Goal: Information Seeking & Learning: Understand process/instructions

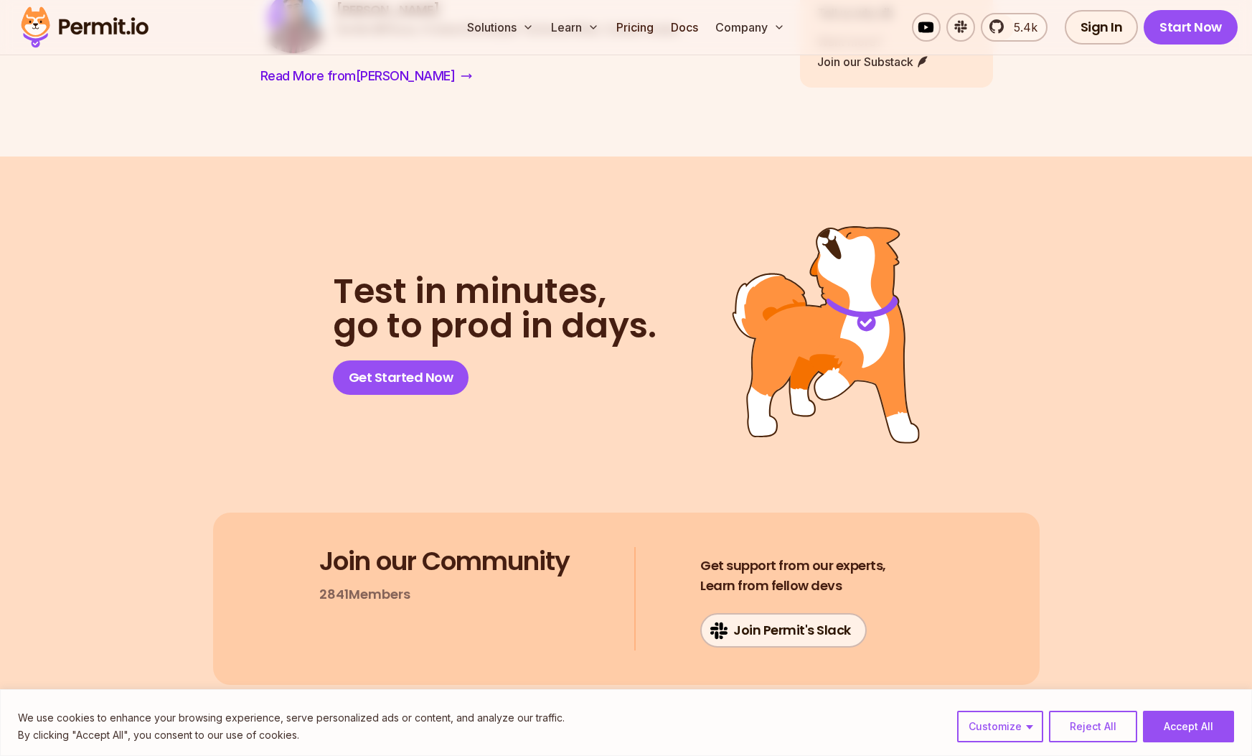
scroll to position [7958, 0]
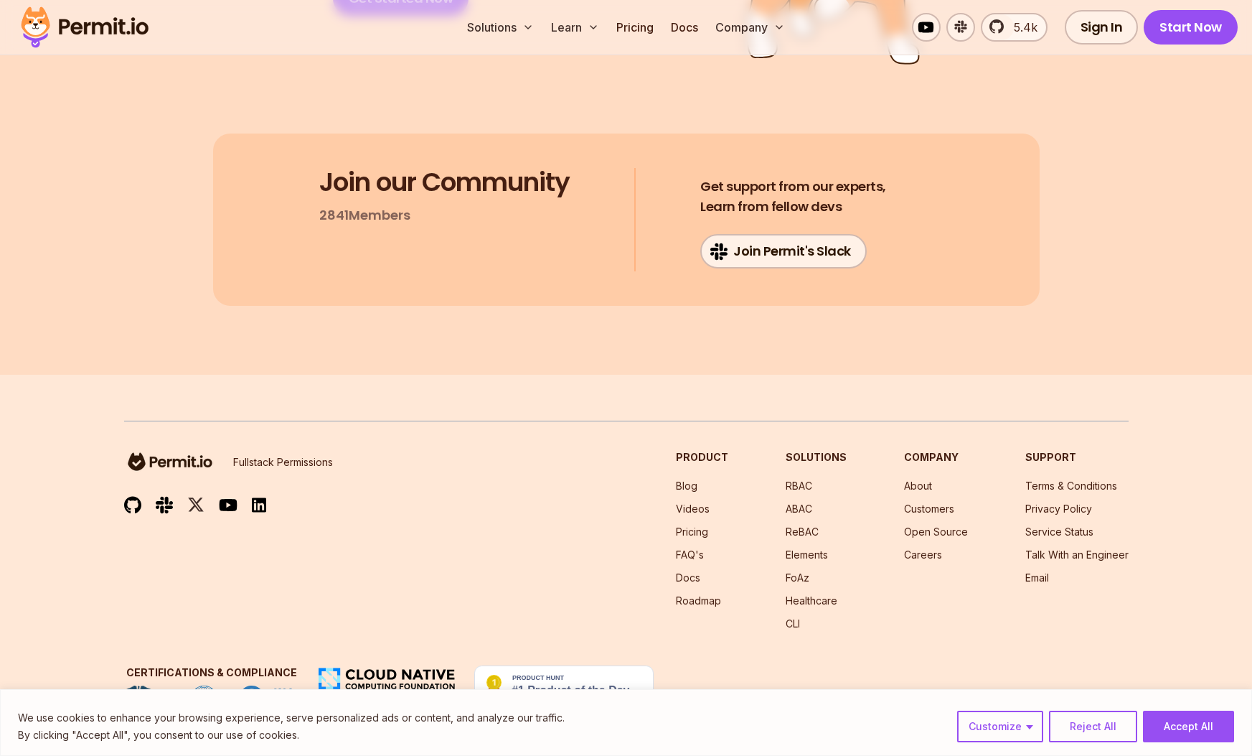
scroll to position [8337, 0]
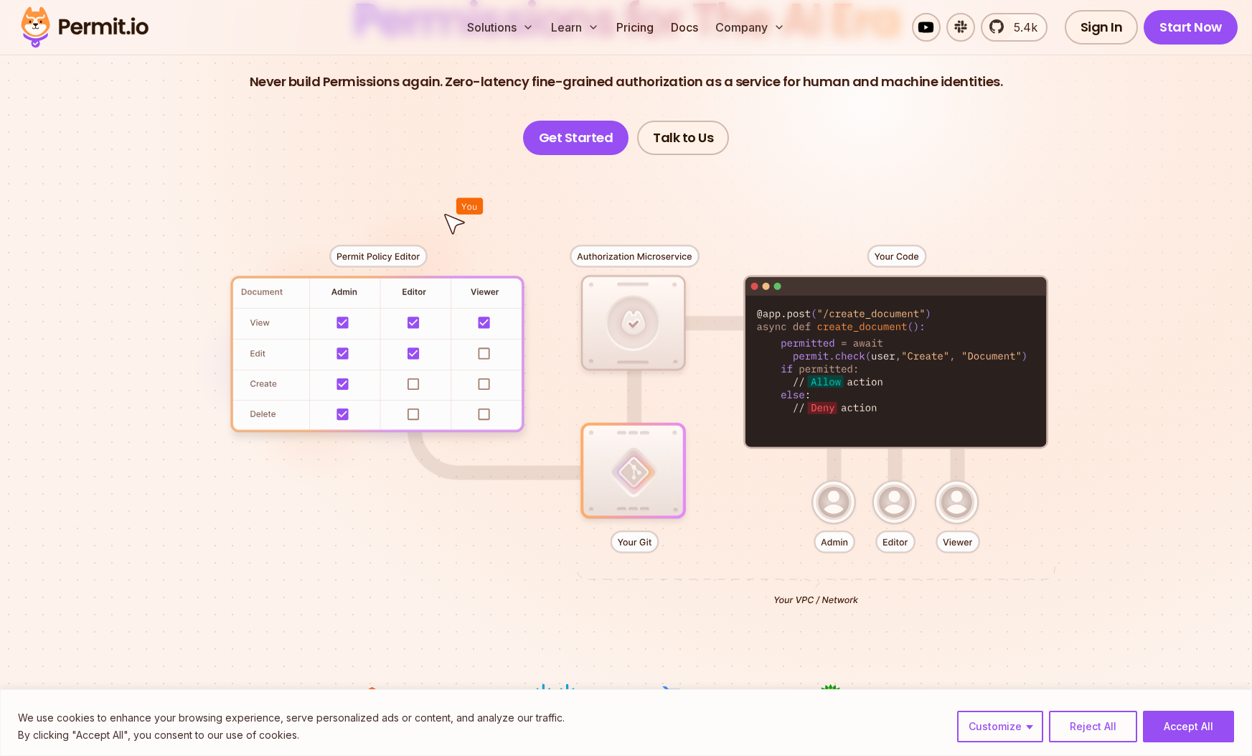
scroll to position [379, 0]
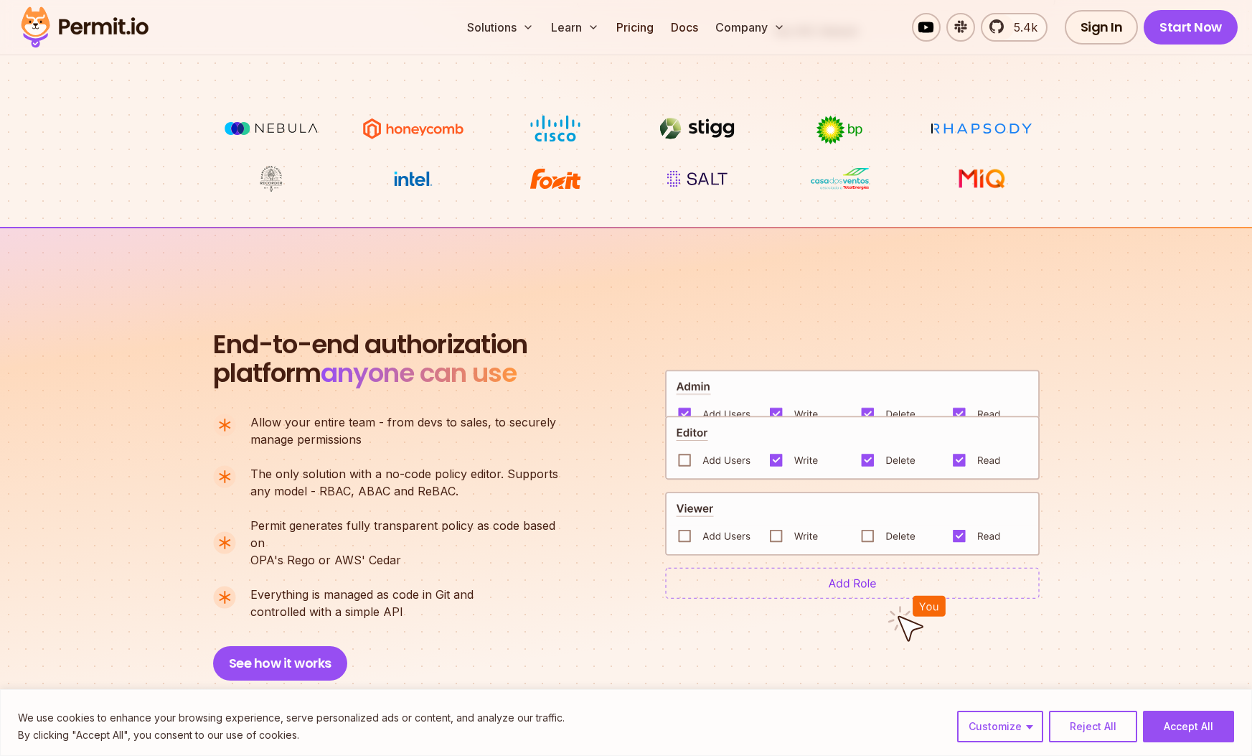
scroll to position [474, 0]
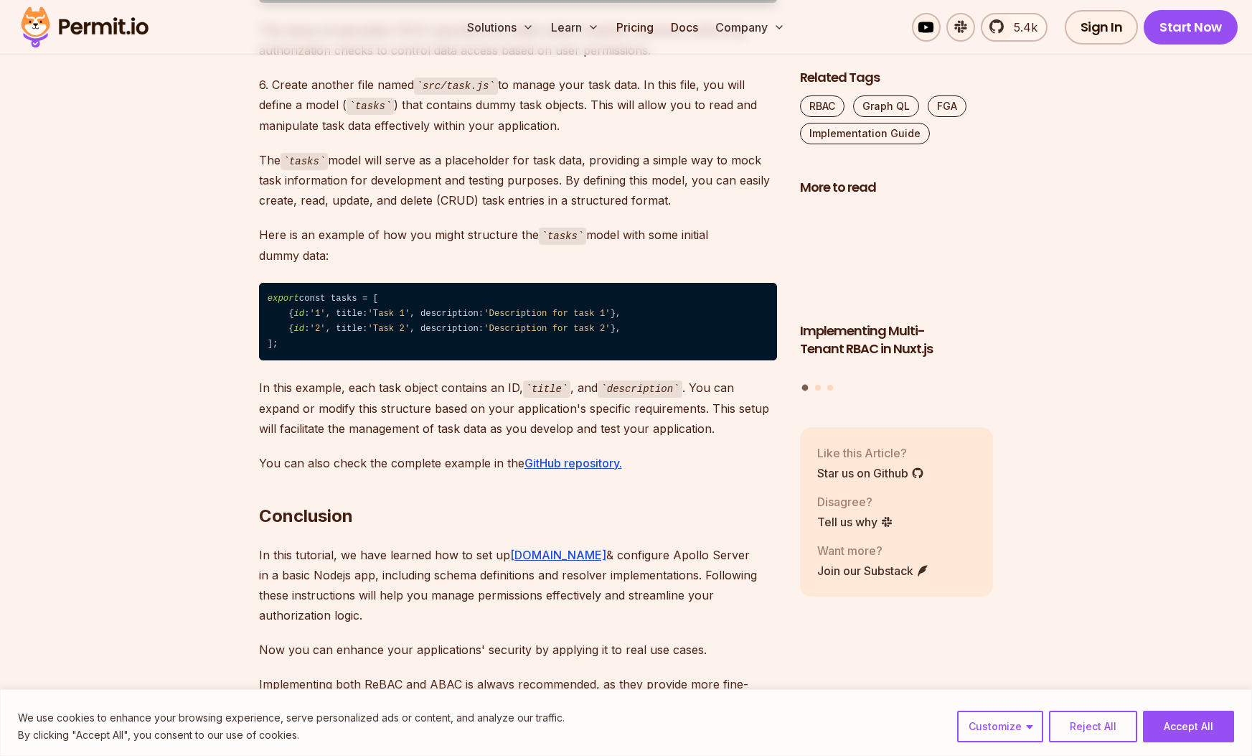
scroll to position [7106, 0]
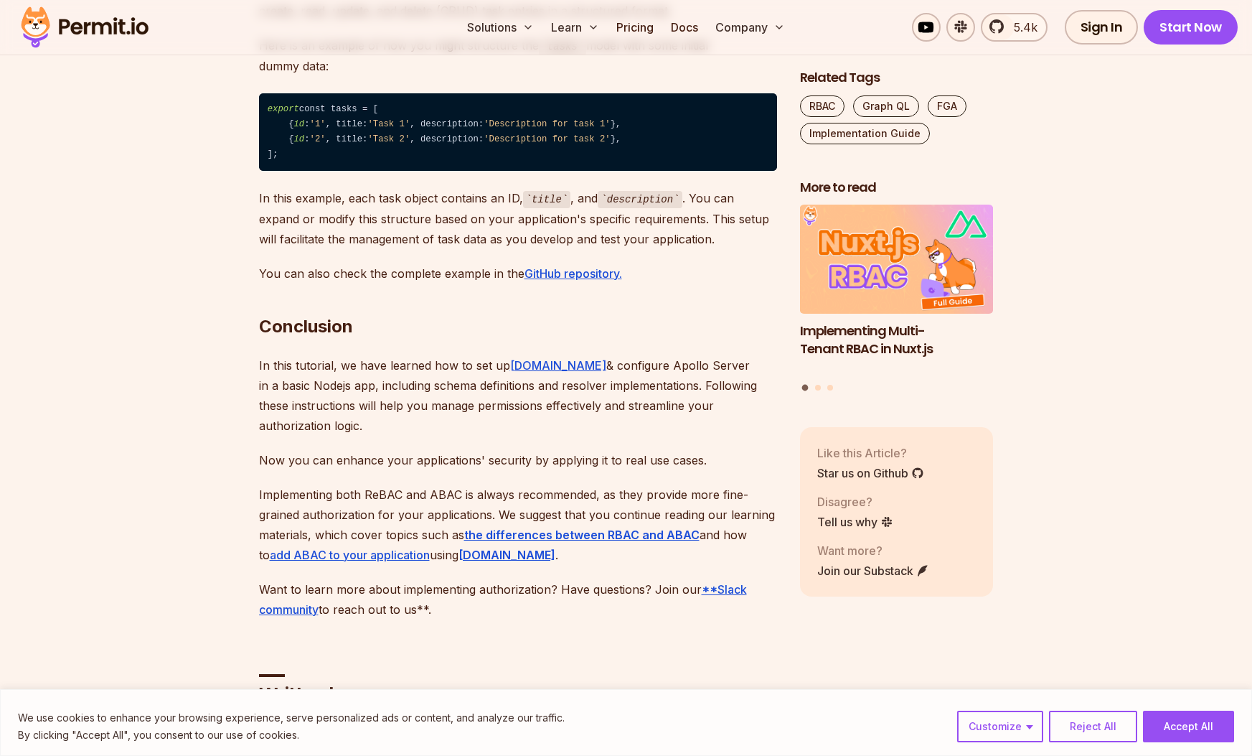
drag, startPoint x: 331, startPoint y: 370, endPoint x: 596, endPoint y: 373, distance: 265.6
drag, startPoint x: 310, startPoint y: 345, endPoint x: 314, endPoint y: 466, distance: 120.7
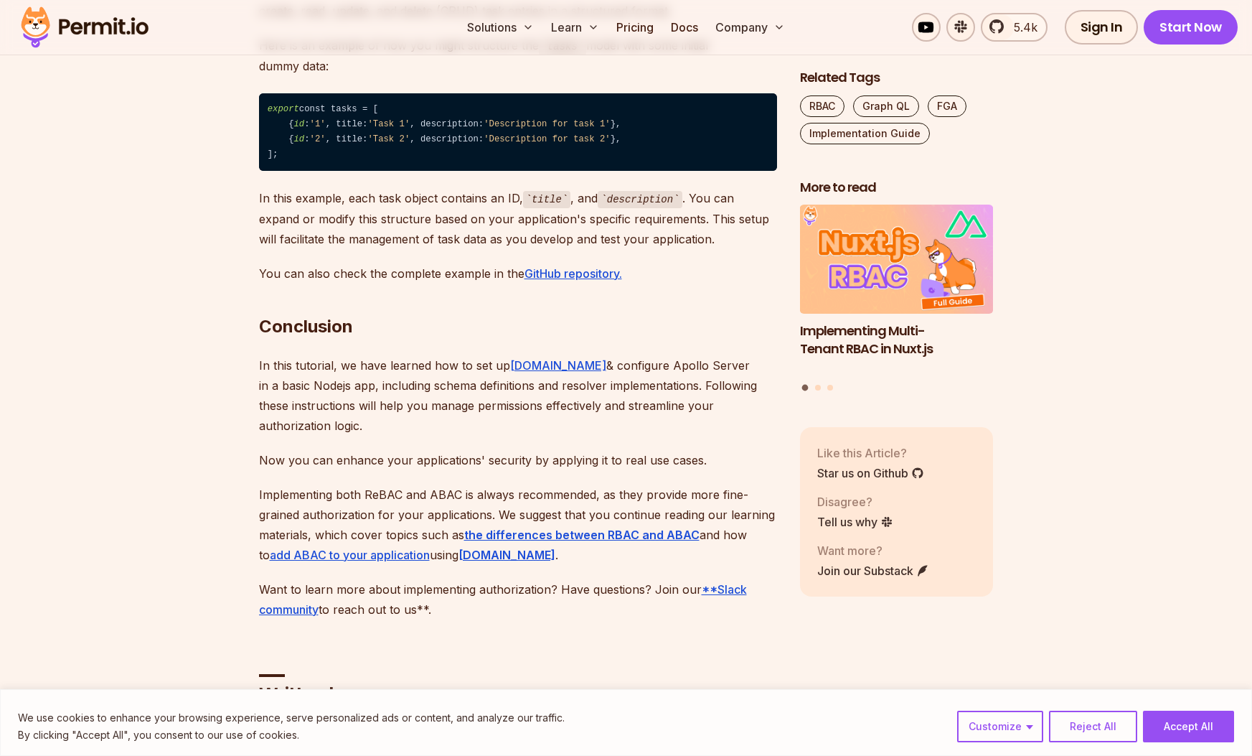
drag, startPoint x: 360, startPoint y: 373, endPoint x: 562, endPoint y: 370, distance: 202.4
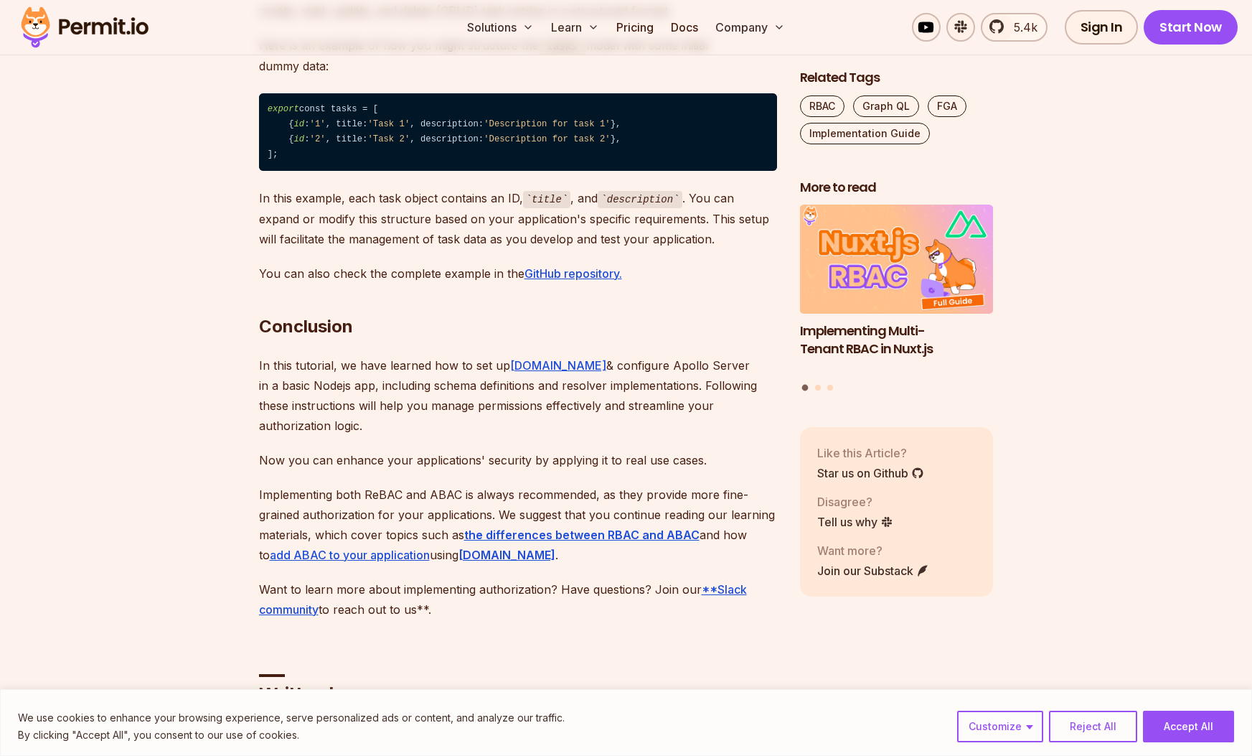
drag, startPoint x: 551, startPoint y: 372, endPoint x: 365, endPoint y: 373, distance: 186.6
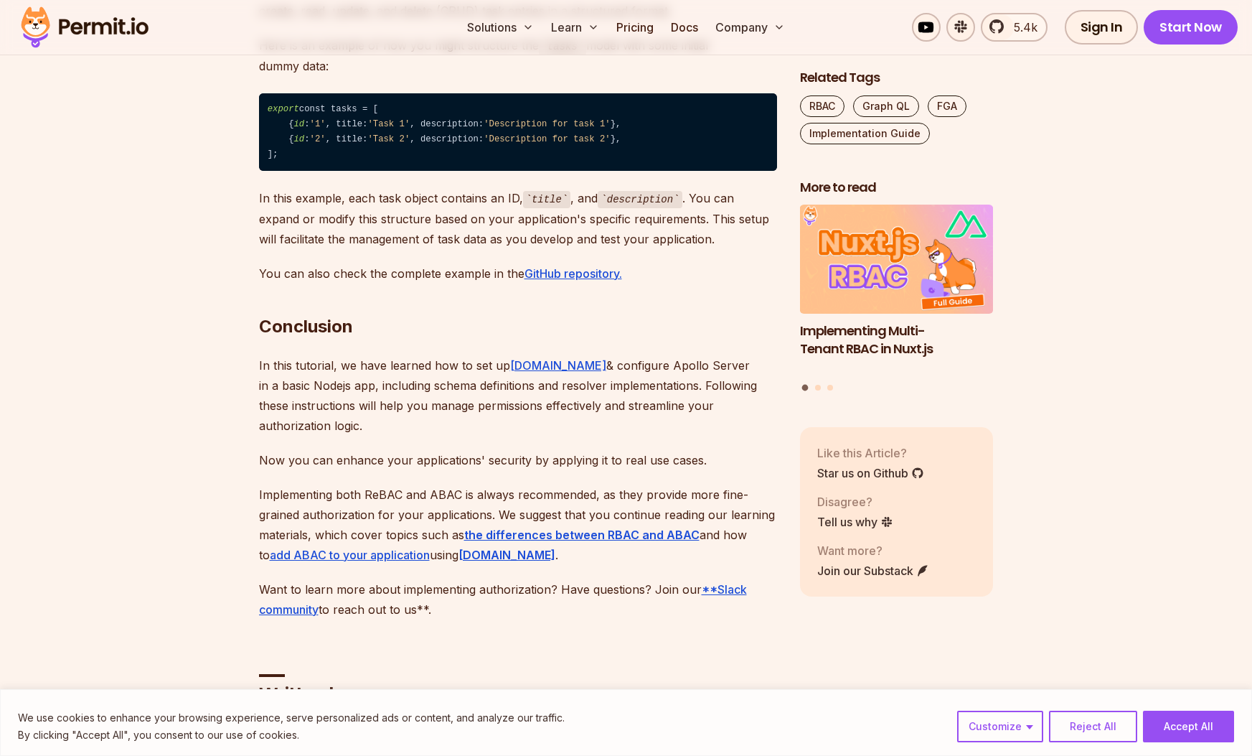
drag, startPoint x: 329, startPoint y: 370, endPoint x: 567, endPoint y: 376, distance: 238.4
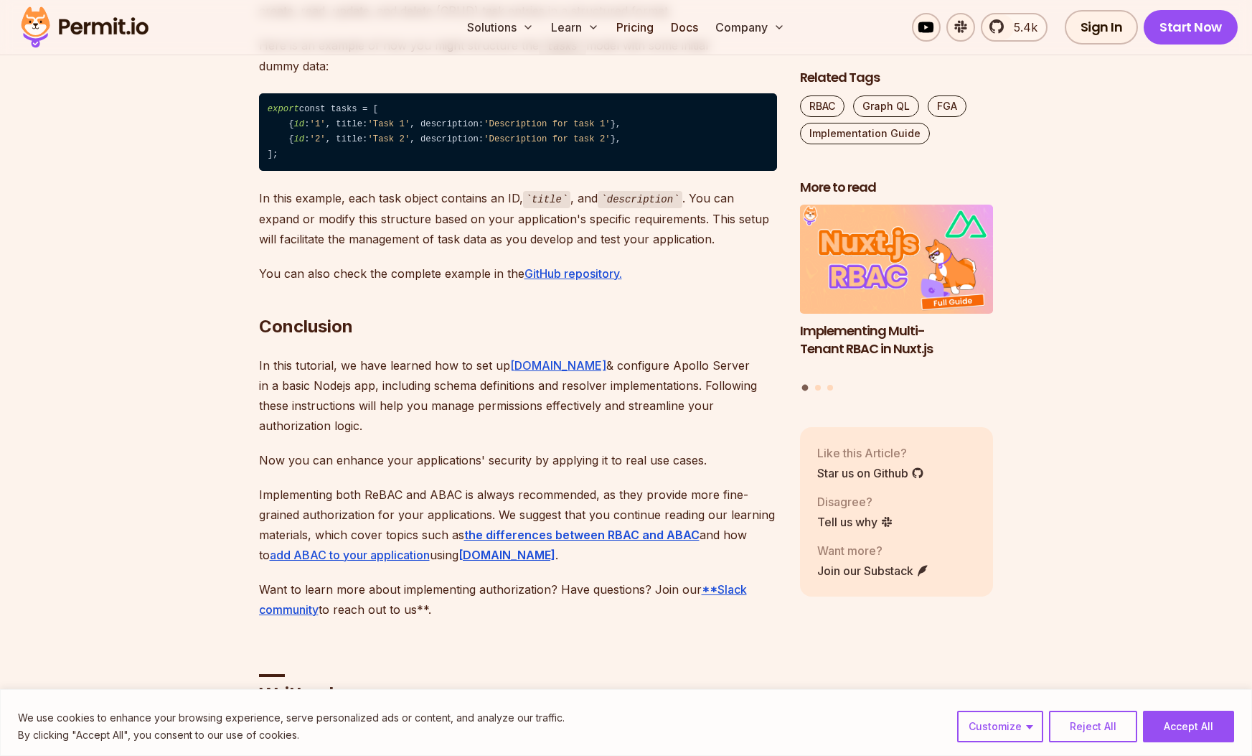
drag, startPoint x: 562, startPoint y: 371, endPoint x: 331, endPoint y: 370, distance: 231.1
